Goal: Information Seeking & Learning: Learn about a topic

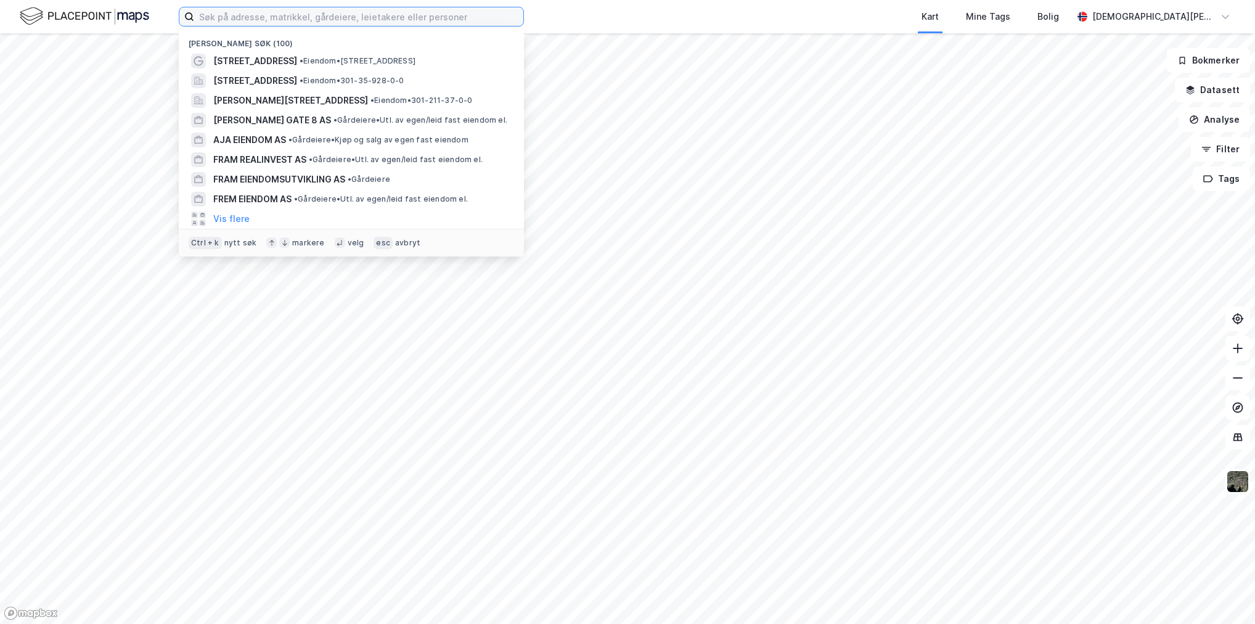
click at [217, 12] on input at bounding box center [358, 16] width 329 height 18
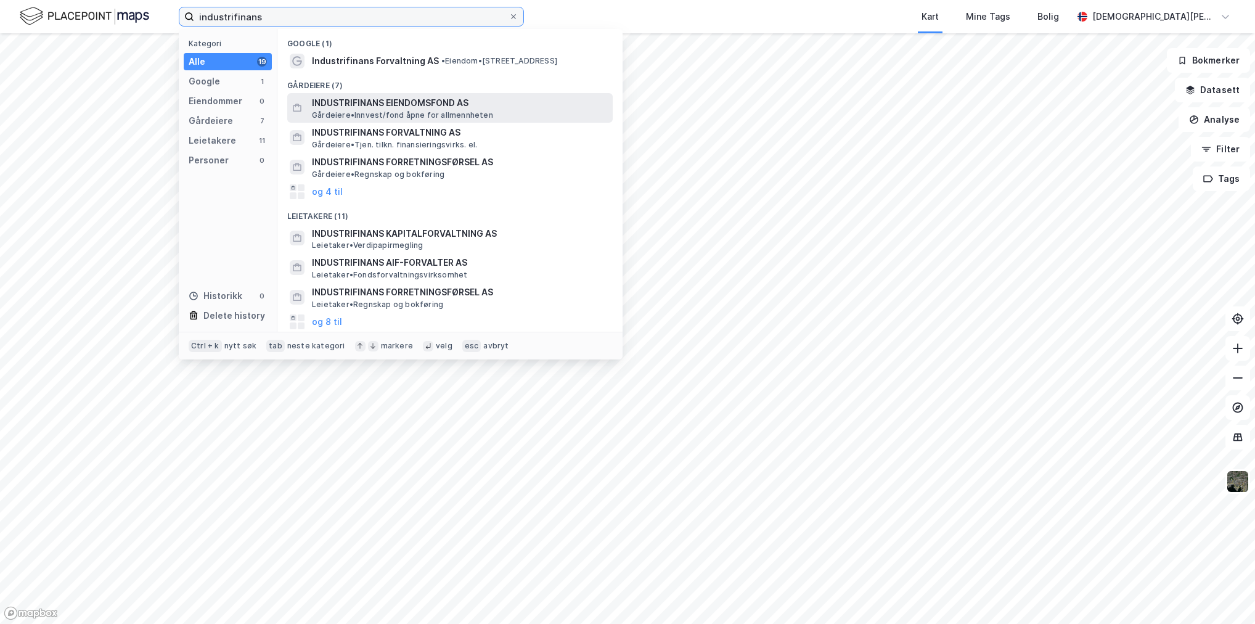
type input "industrifinans"
click at [395, 102] on span "INDUSTRIFINANS EIENDOMSFOND AS" at bounding box center [460, 103] width 296 height 15
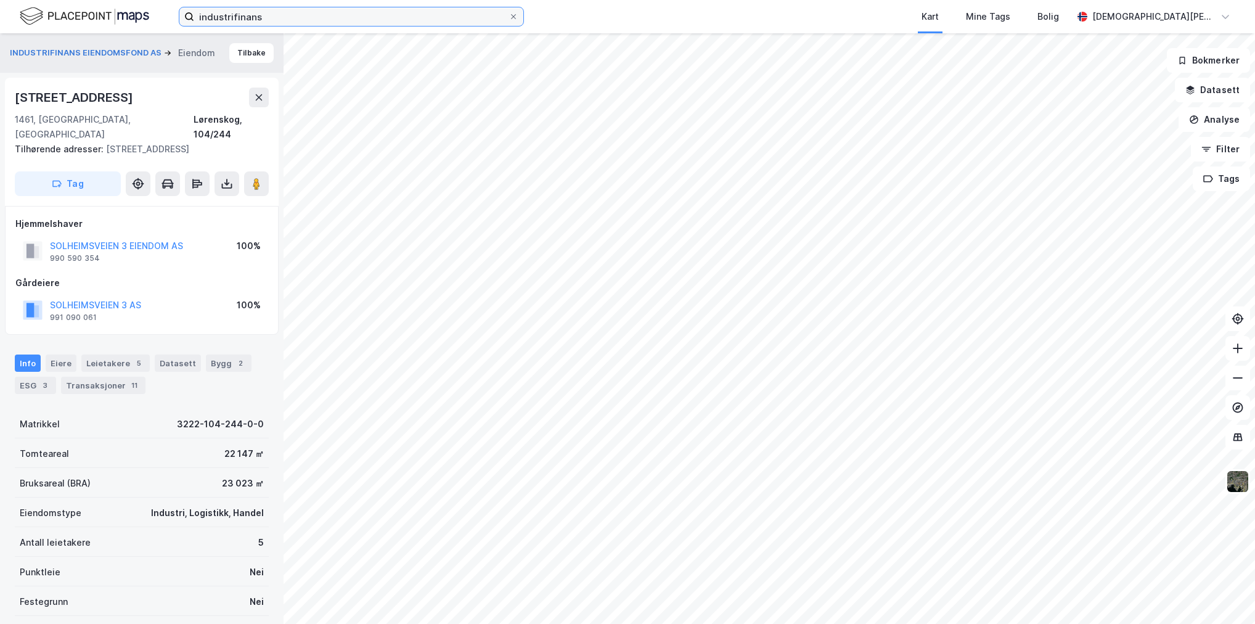
click at [281, 12] on input "industrifinans" at bounding box center [351, 16] width 314 height 18
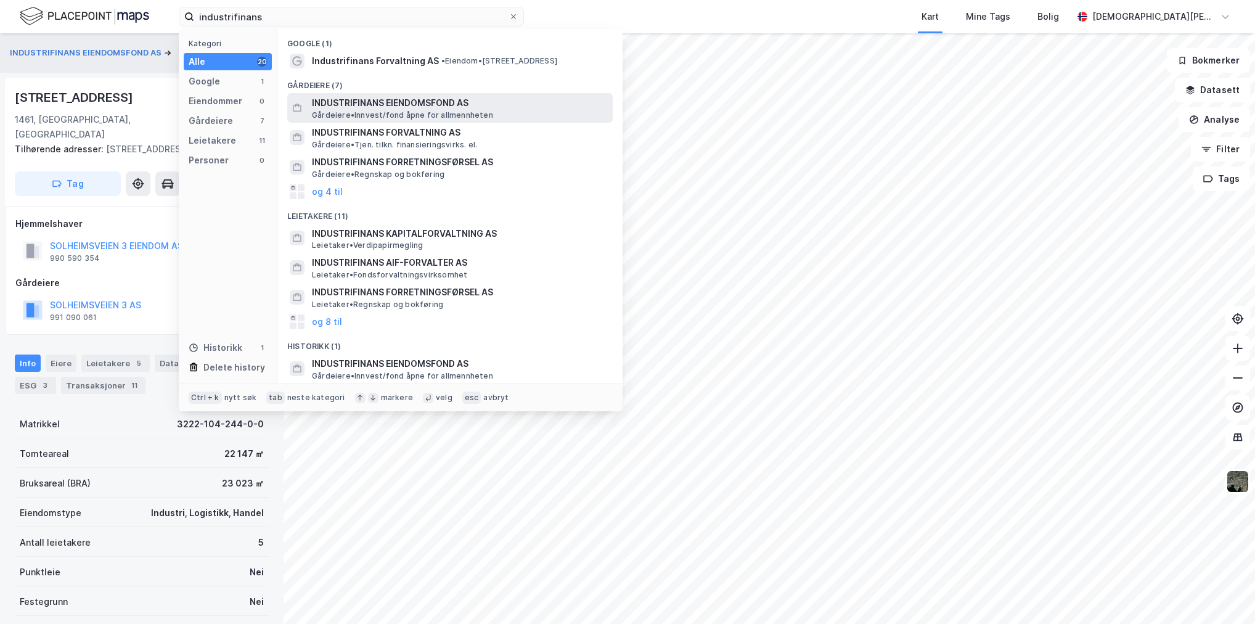
click at [395, 108] on span "INDUSTRIFINANS EIENDOMSFOND AS" at bounding box center [460, 103] width 296 height 15
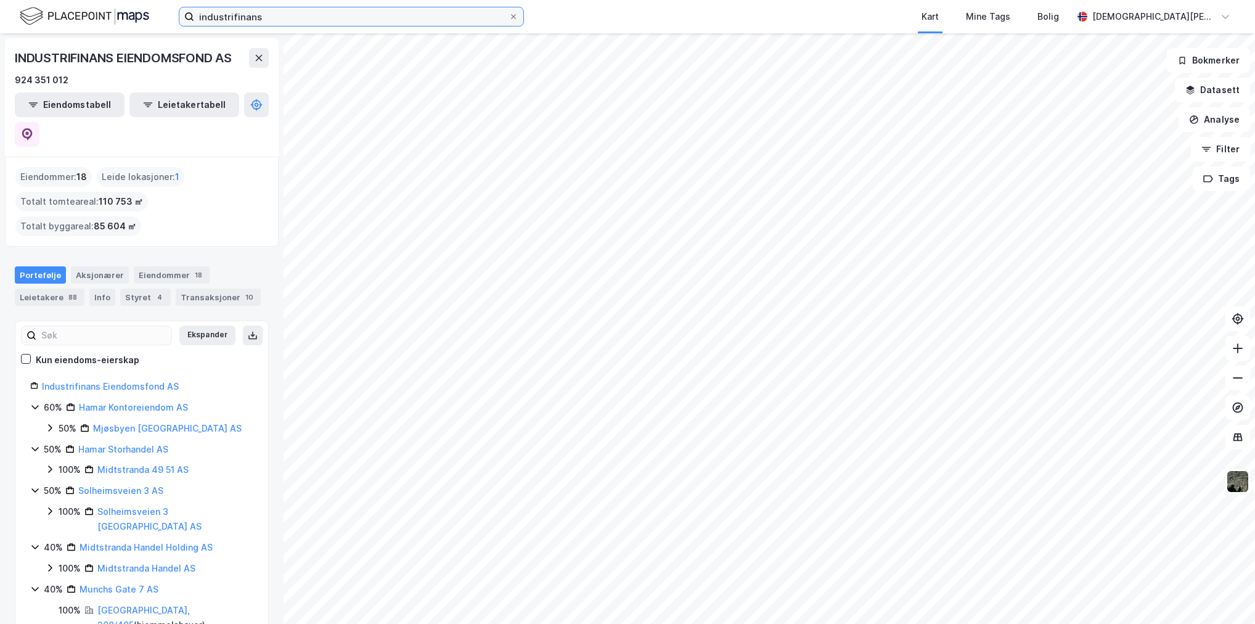
click at [293, 18] on input "industrifinans" at bounding box center [351, 16] width 314 height 18
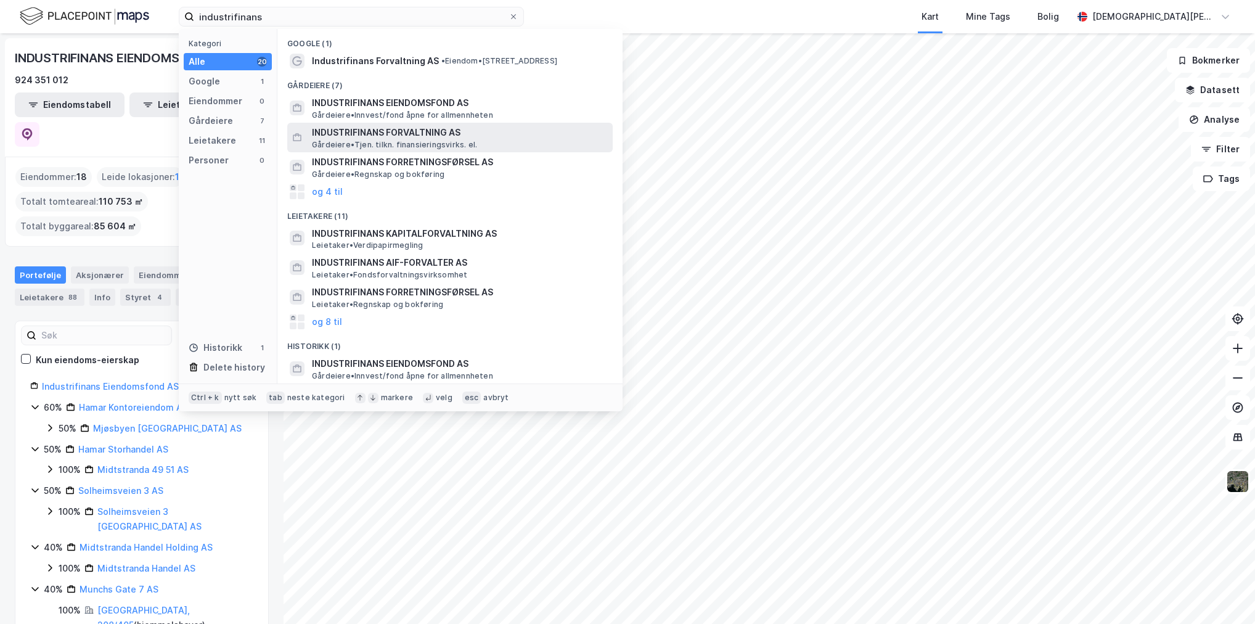
click at [420, 133] on span "INDUSTRIFINANS FORVALTNING AS" at bounding box center [460, 132] width 296 height 15
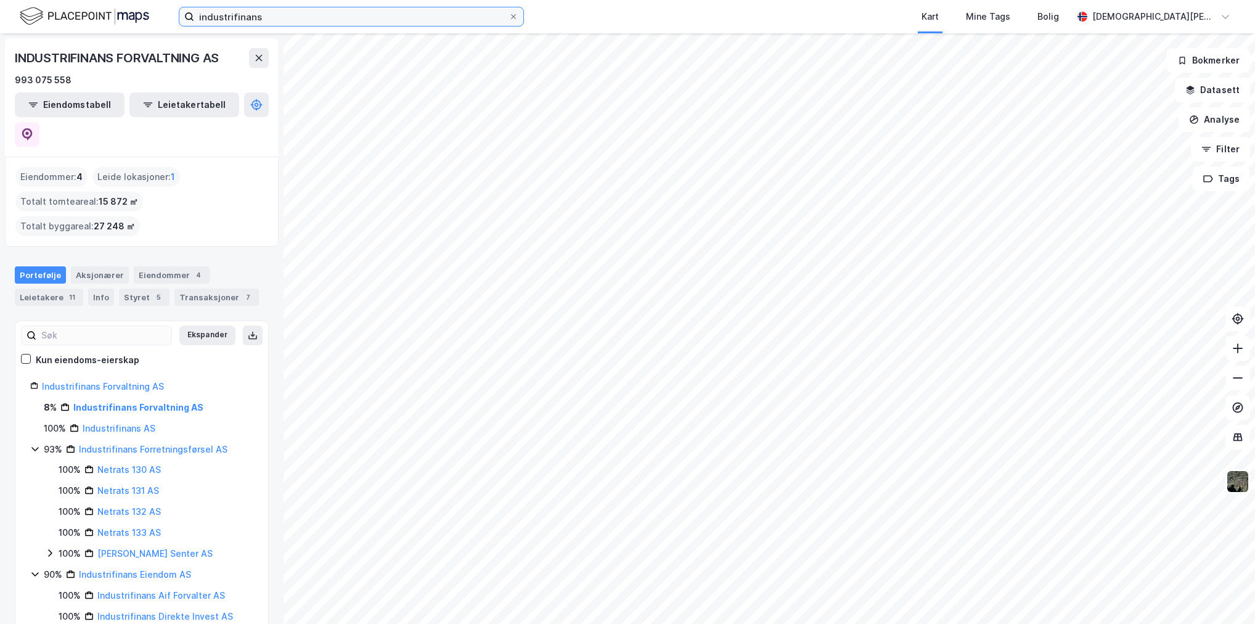
click at [350, 17] on input "industrifinans" at bounding box center [351, 16] width 314 height 18
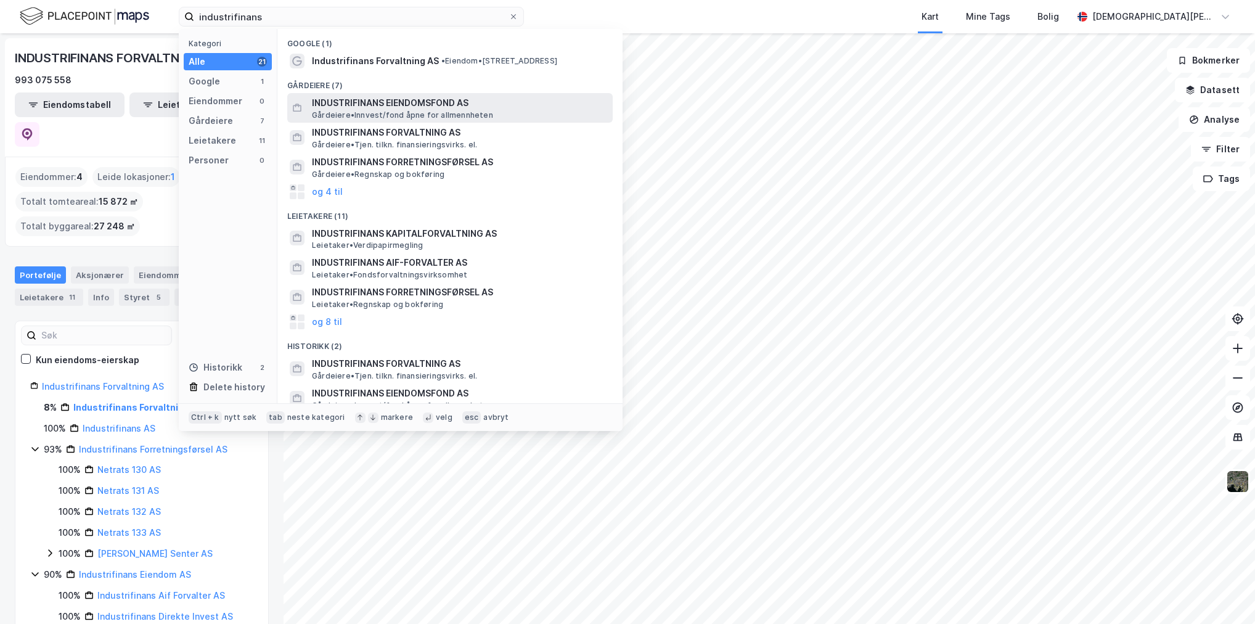
click at [415, 108] on span "INDUSTRIFINANS EIENDOMSFOND AS" at bounding box center [460, 103] width 296 height 15
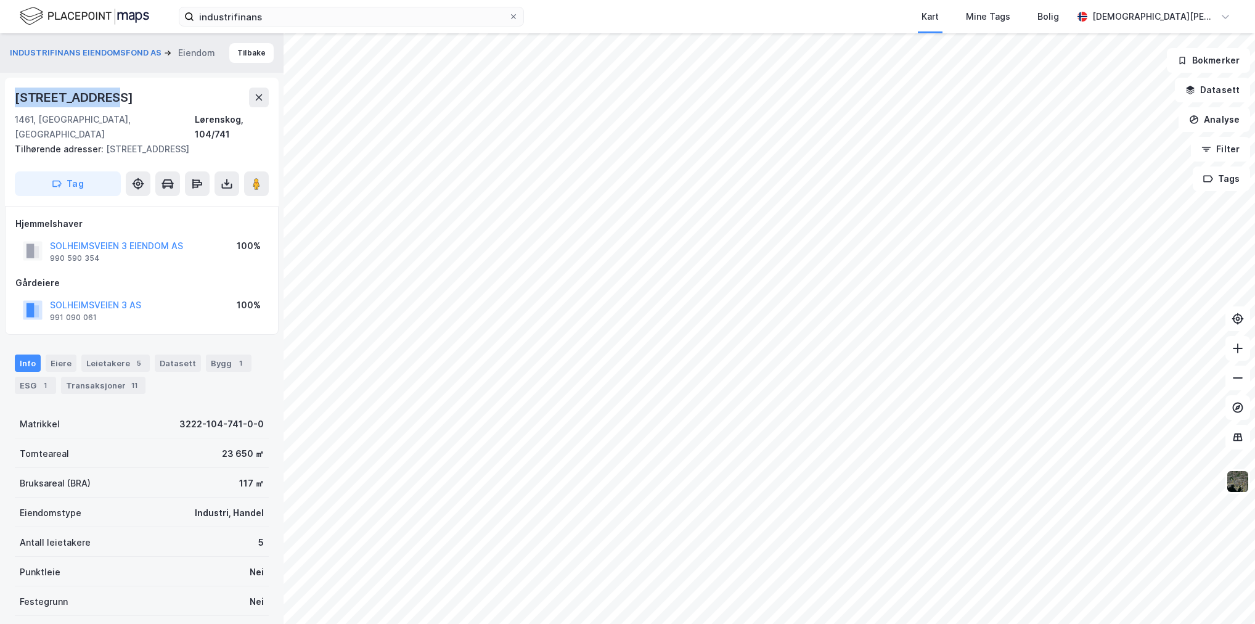
drag, startPoint x: 17, startPoint y: 96, endPoint x: 141, endPoint y: 103, distance: 124.1
click at [141, 103] on div "[STREET_ADDRESS]" at bounding box center [142, 98] width 254 height 20
click at [0, 0] on button "SOLHEIMSVEIEN 3 AS" at bounding box center [0, 0] width 0 height 0
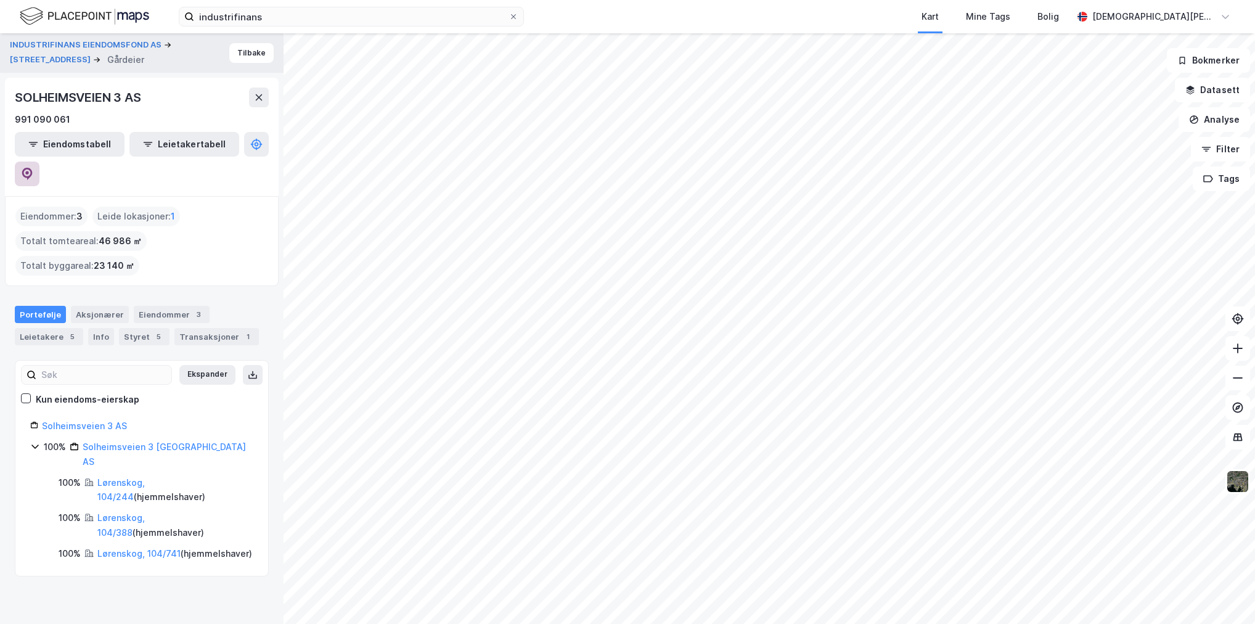
click at [33, 168] on icon at bounding box center [27, 174] width 12 height 12
